Goal: Information Seeking & Learning: Stay updated

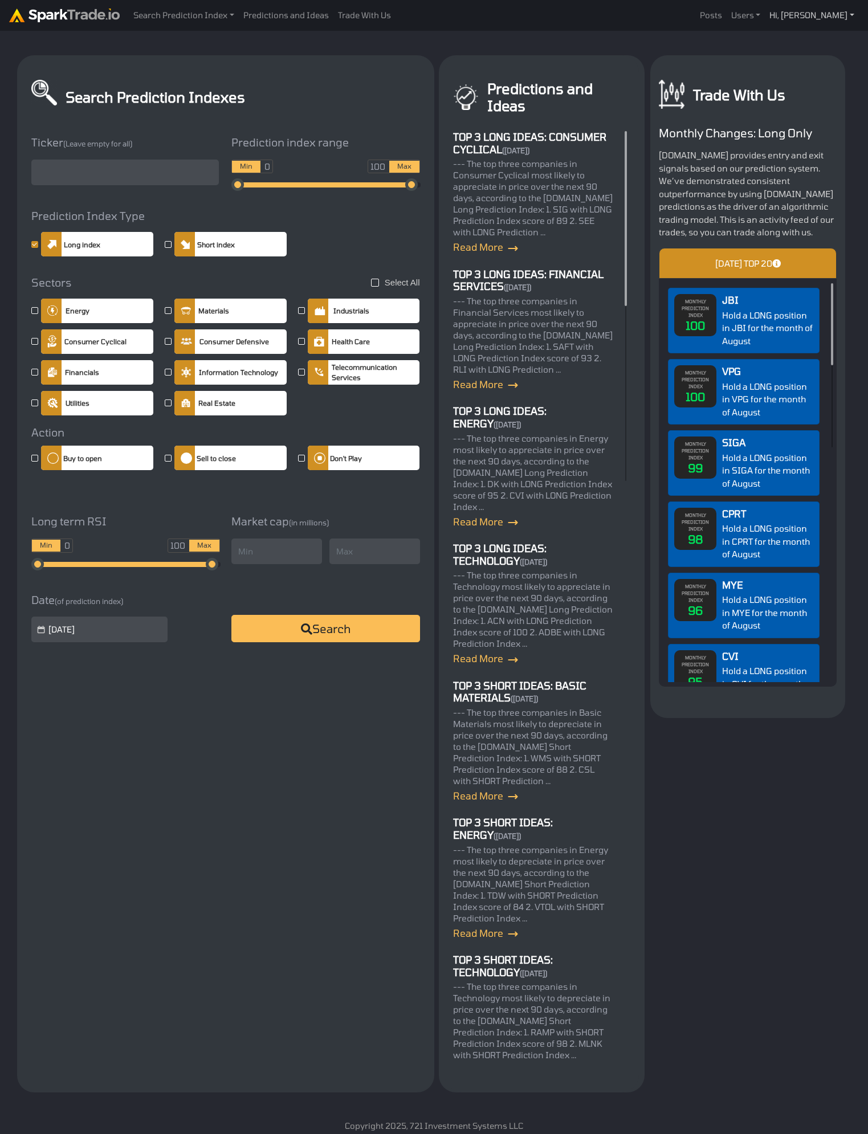
click at [765, 18] on link "Hi, [PERSON_NAME]" at bounding box center [745, 16] width 39 height 22
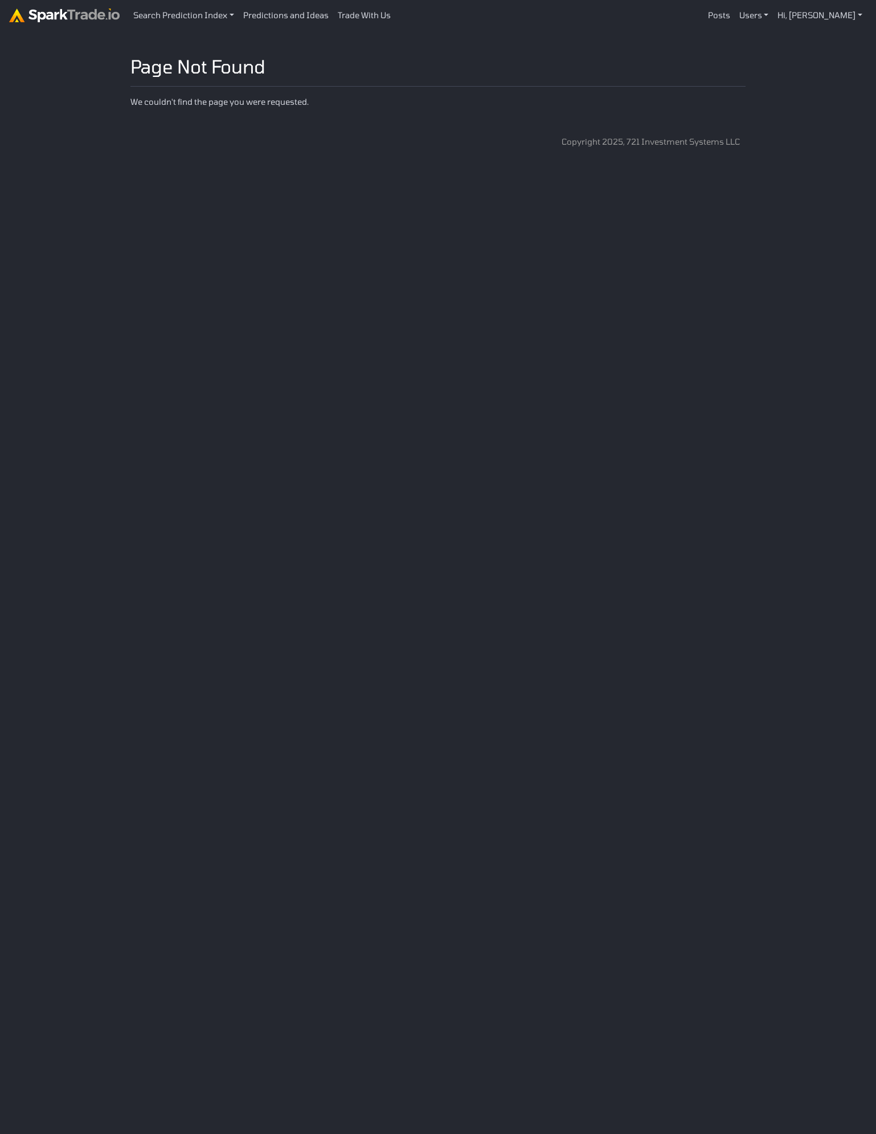
click at [304, 157] on html "Search Prediction Index Today's Long Predictions Today's Short Predictions Pred…" at bounding box center [438, 78] width 876 height 157
